Goal: Transaction & Acquisition: Purchase product/service

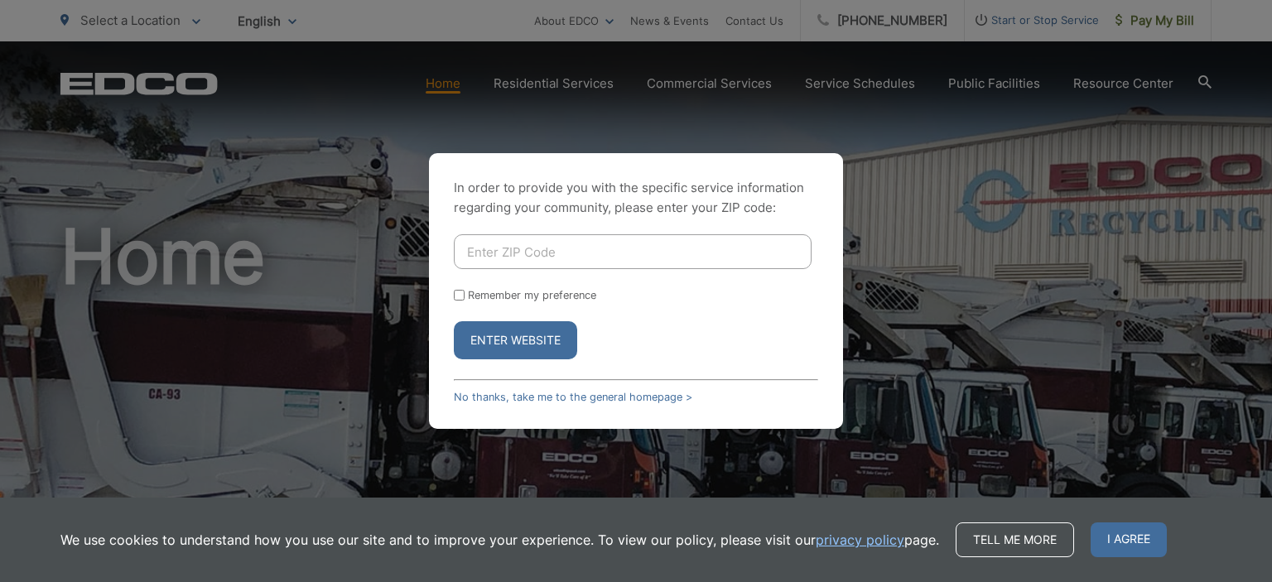
click at [734, 253] on input "Enter ZIP Code" at bounding box center [633, 251] width 358 height 35
type input "92084"
click at [454, 321] on button "Enter Website" at bounding box center [515, 340] width 123 height 38
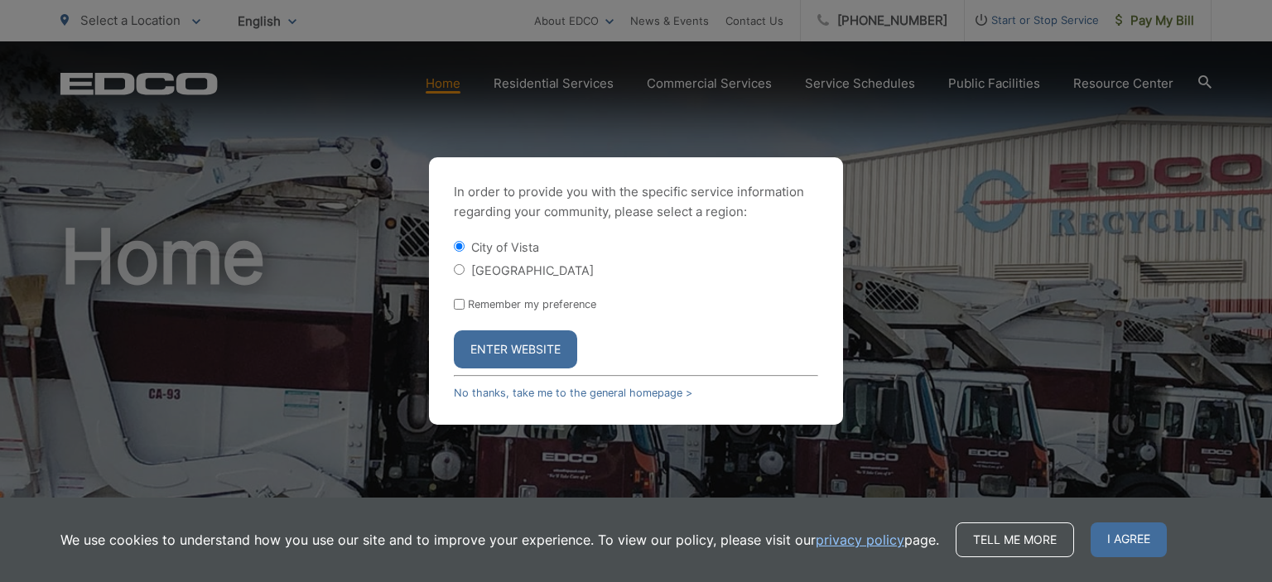
click at [553, 344] on button "Enter Website" at bounding box center [515, 350] width 123 height 38
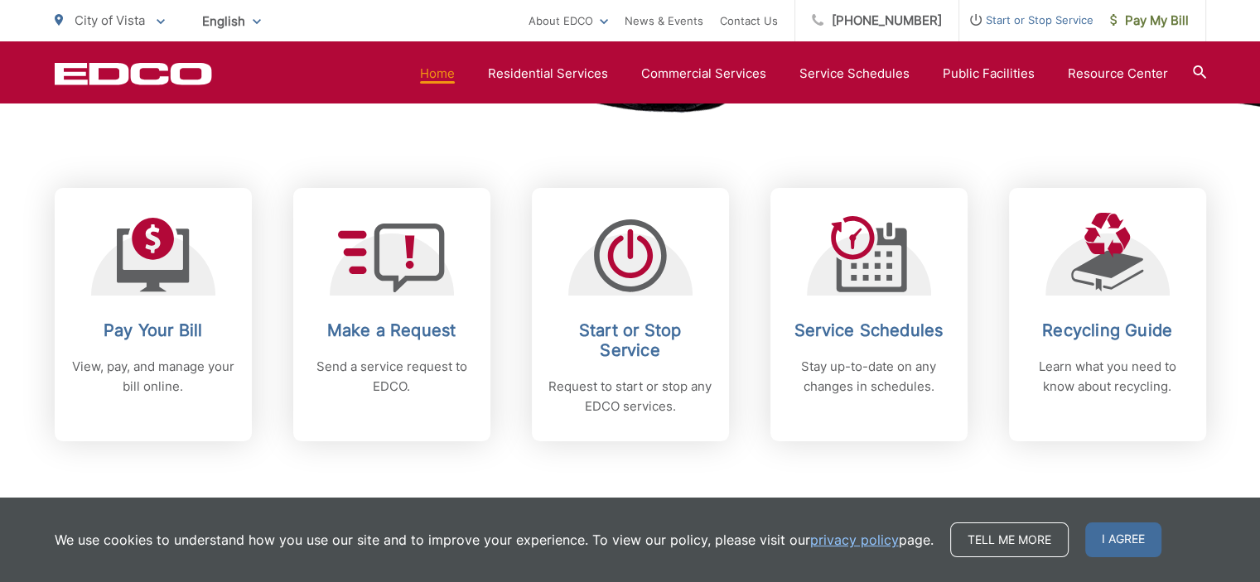
scroll to position [663, 0]
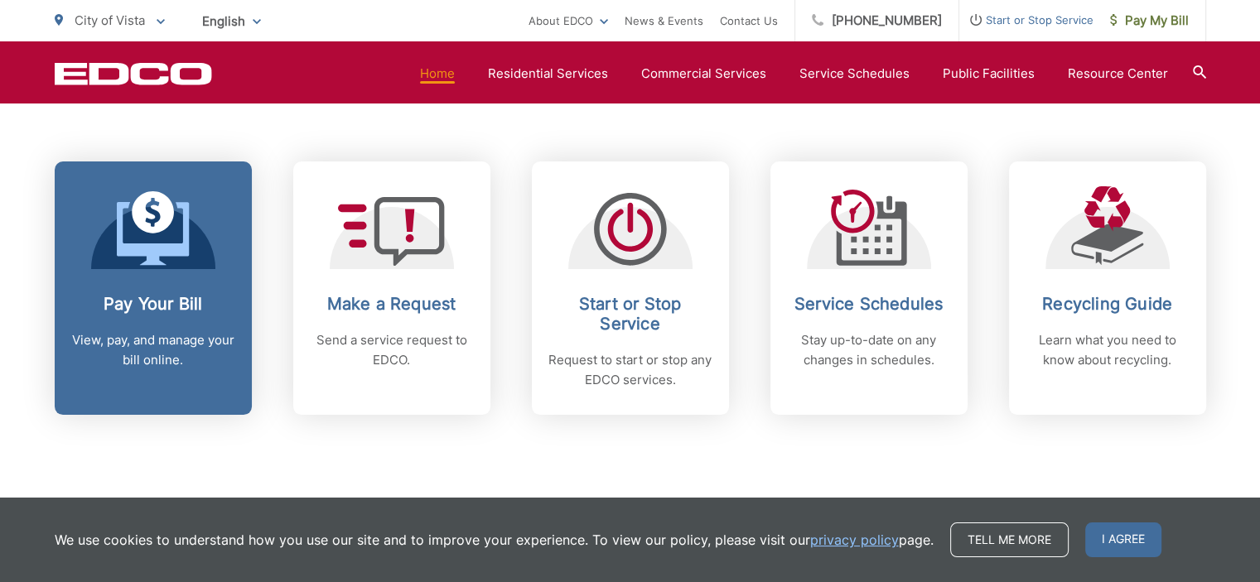
click at [157, 264] on icon at bounding box center [153, 233] width 72 height 63
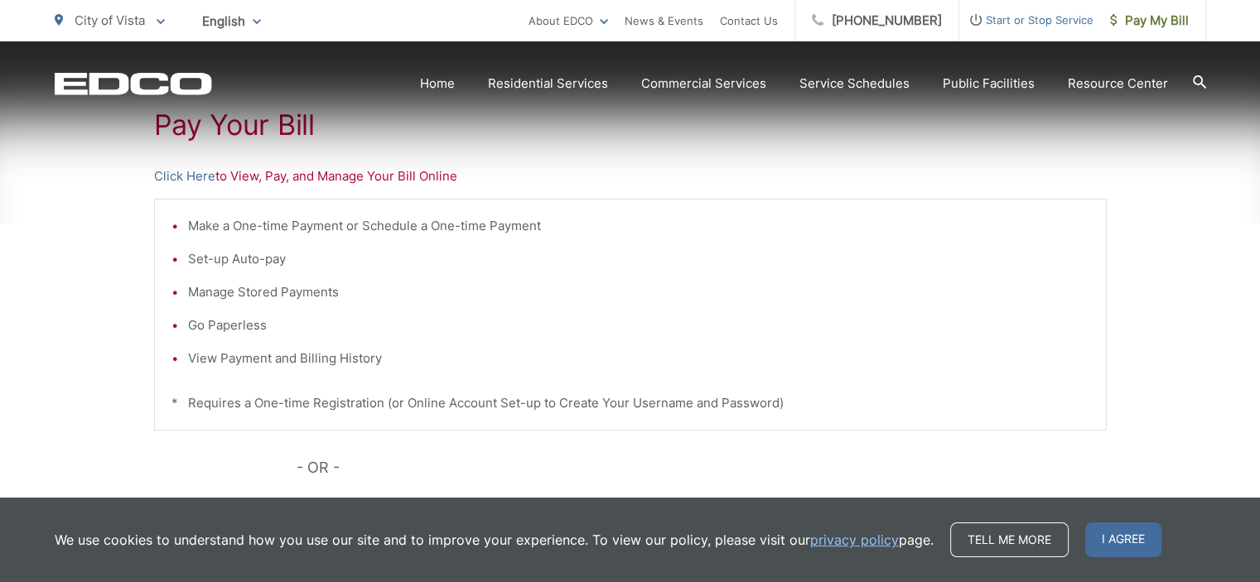
scroll to position [331, 0]
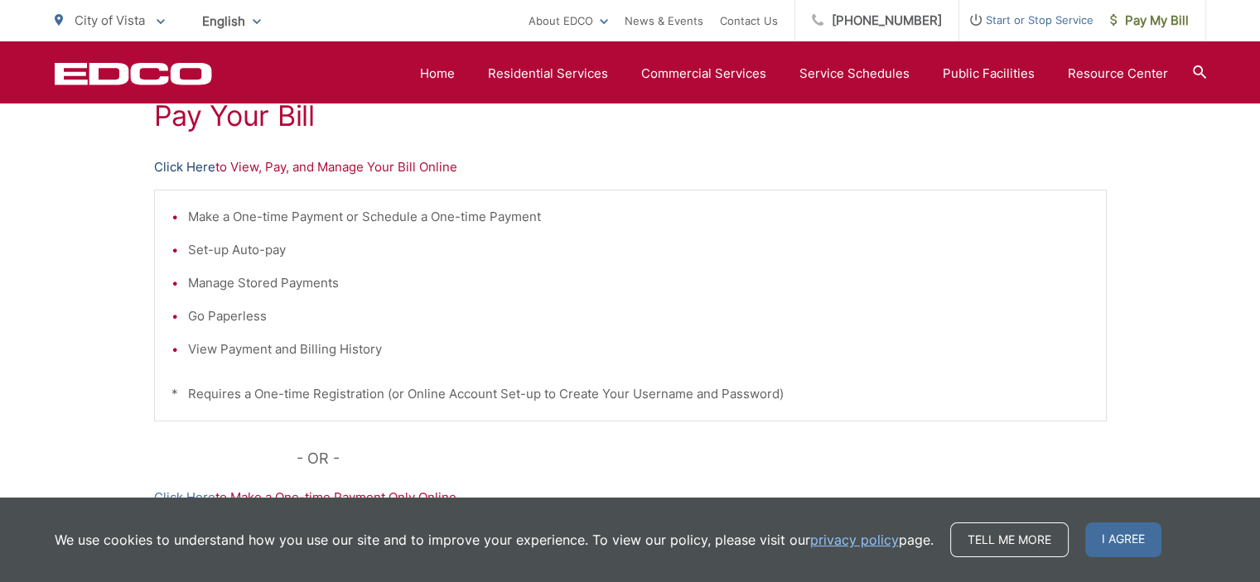
click at [199, 168] on link "Click Here" at bounding box center [184, 167] width 61 height 20
